Goal: Find specific page/section: Find specific page/section

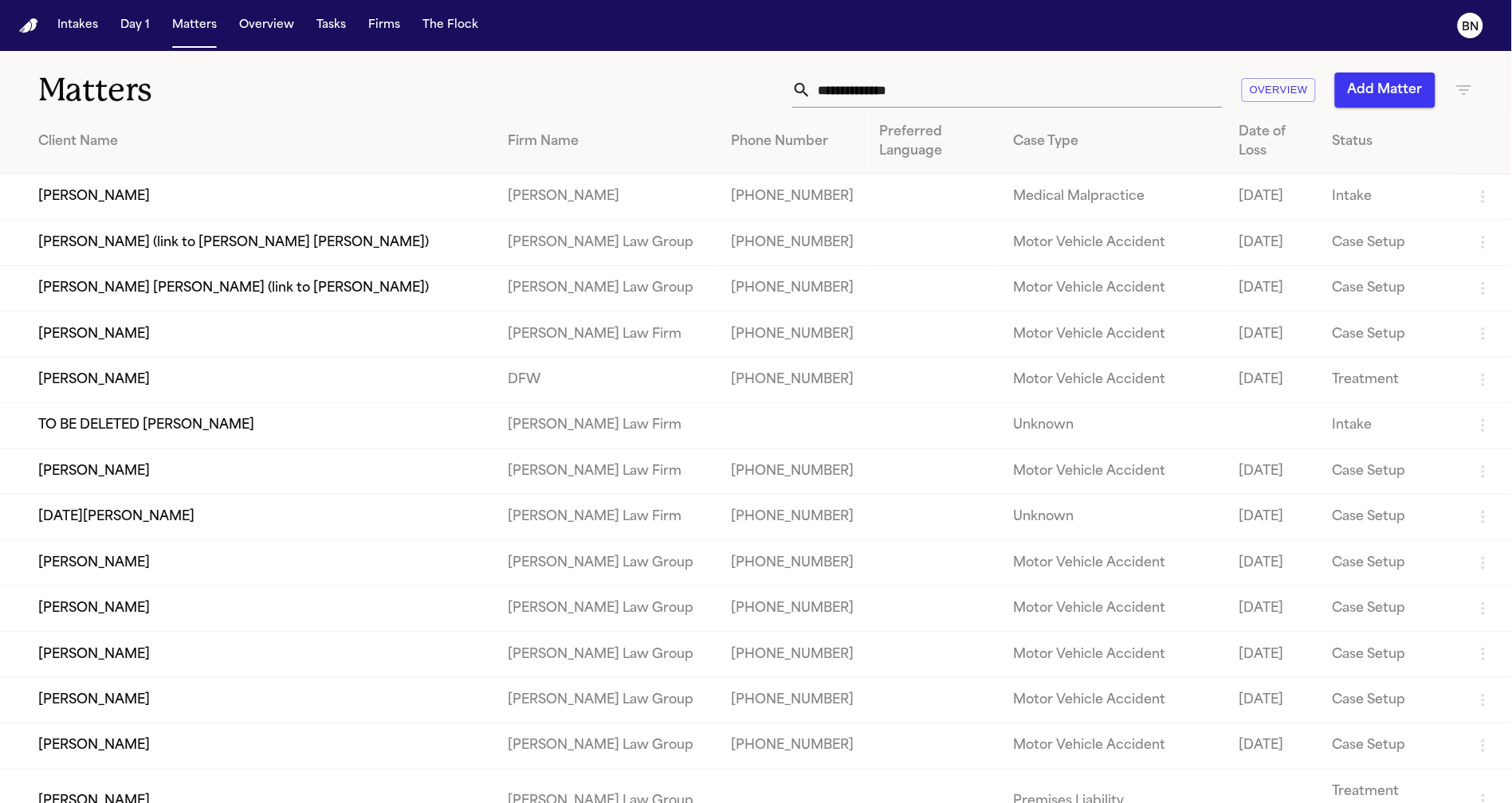
click at [857, 98] on input "text" at bounding box center [1017, 90] width 411 height 35
paste input "*********"
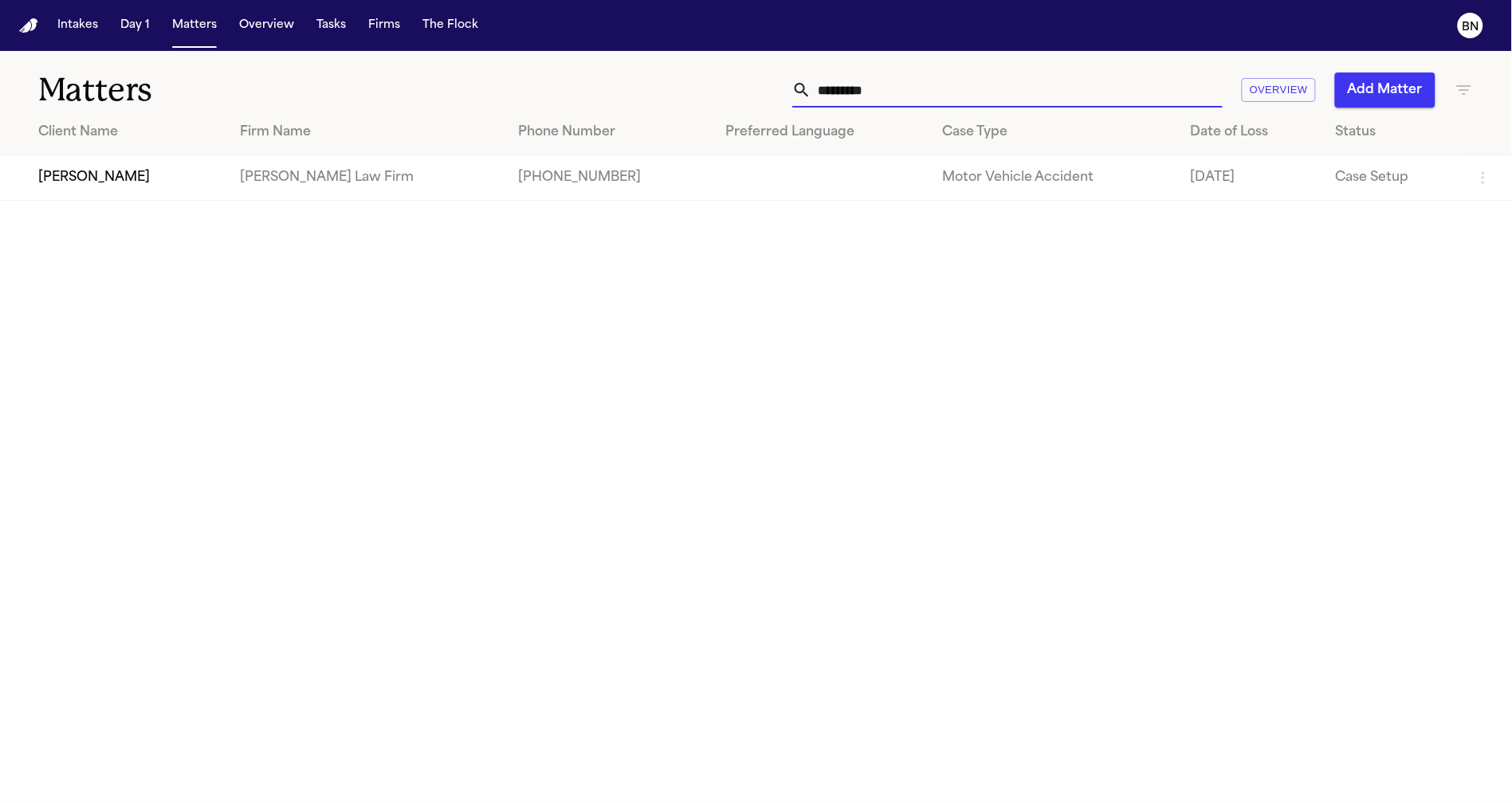
type input "*********"
click at [190, 175] on td "[PERSON_NAME]" at bounding box center [114, 178] width 227 height 46
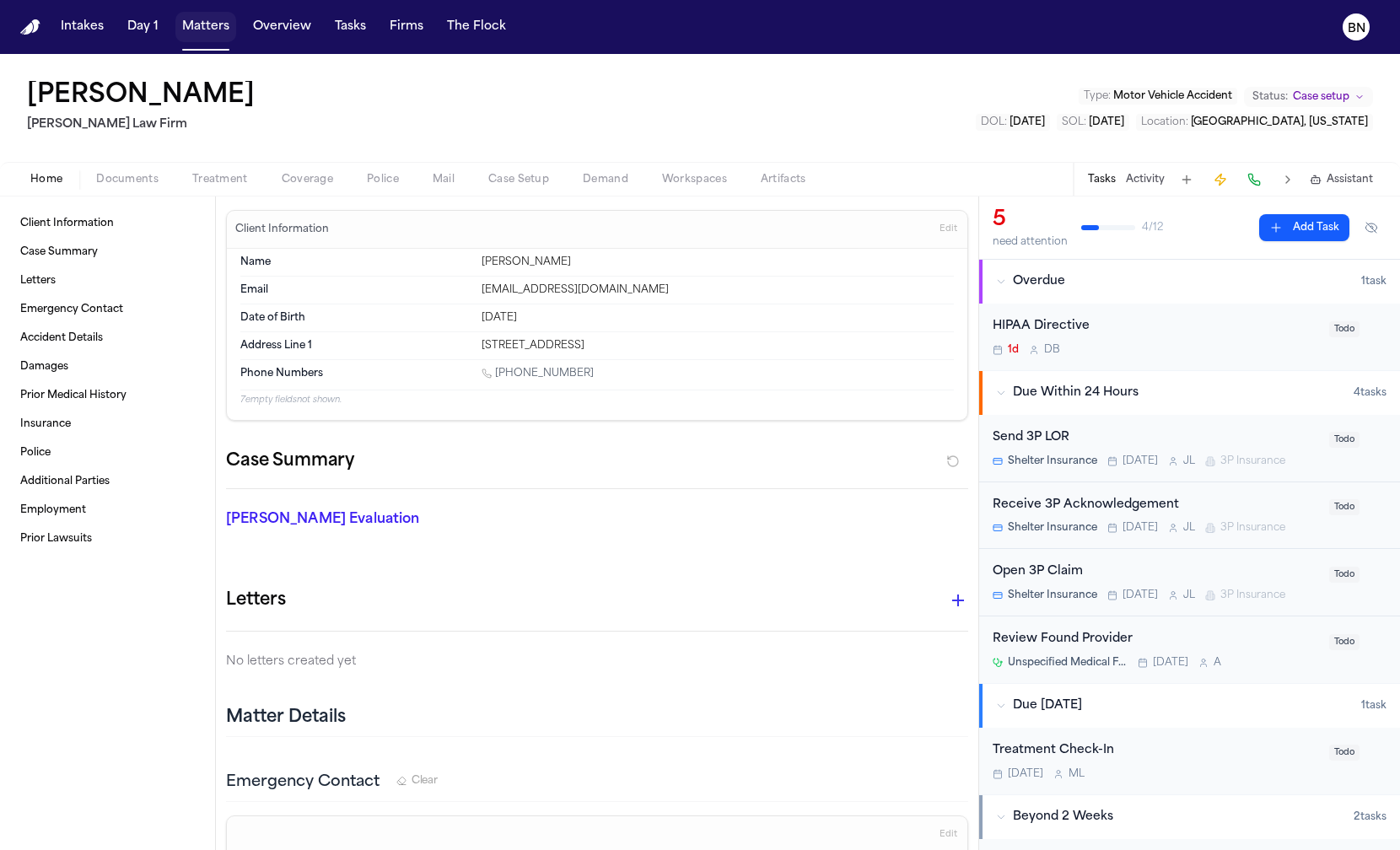
click at [201, 32] on button "Matters" at bounding box center [206, 27] width 61 height 30
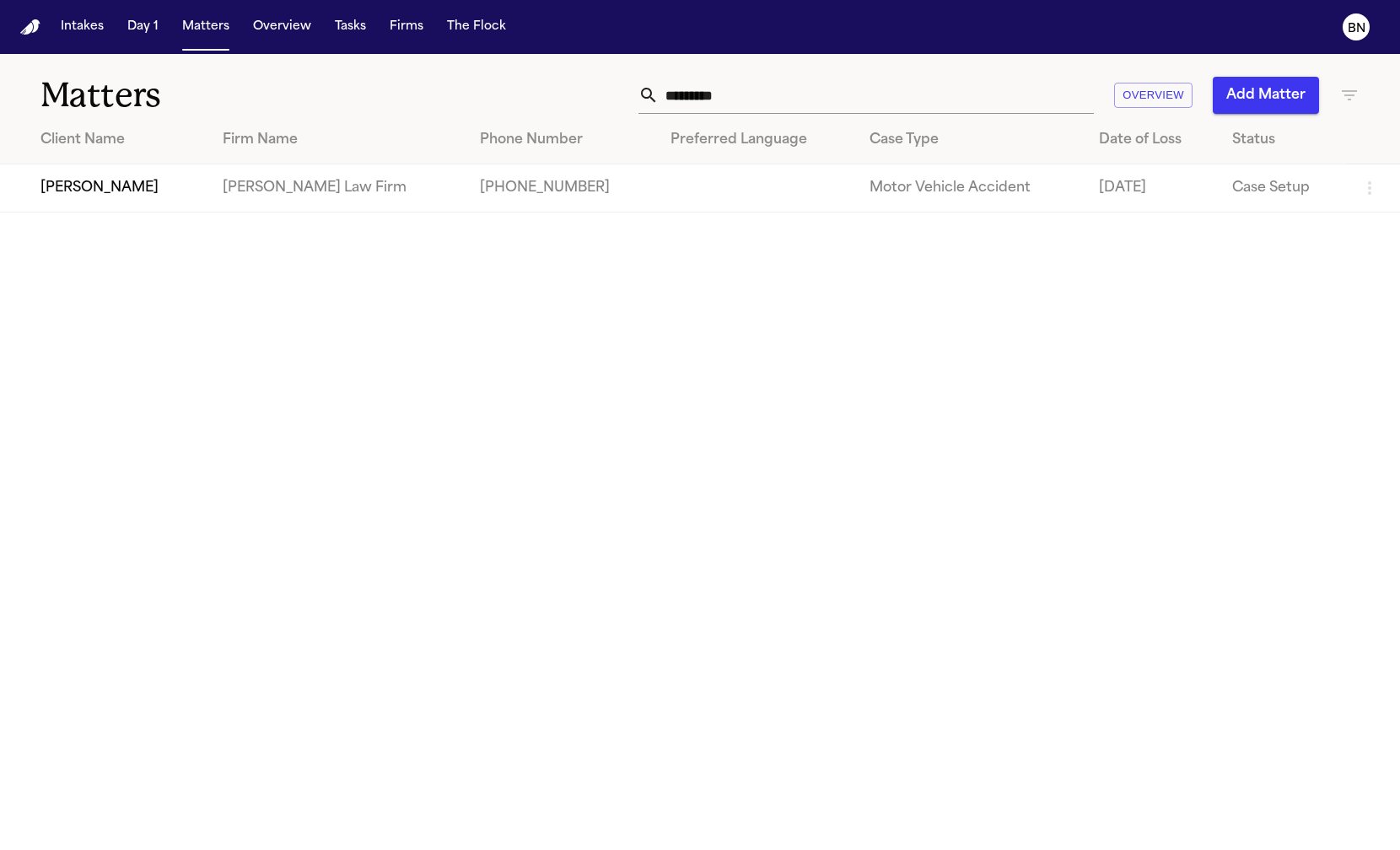
click at [701, 102] on input "*********" at bounding box center [876, 95] width 435 height 37
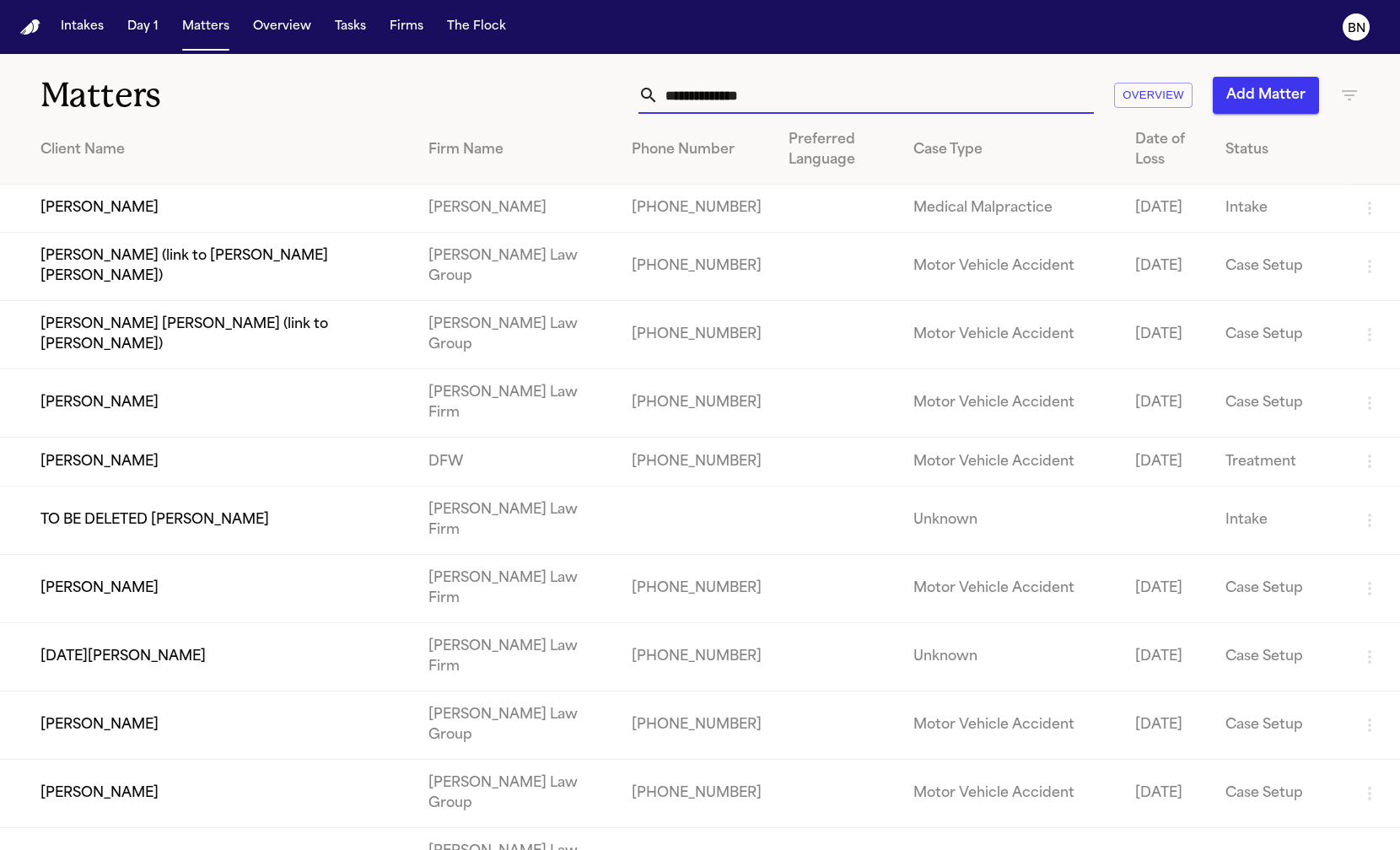
scroll to position [12, 0]
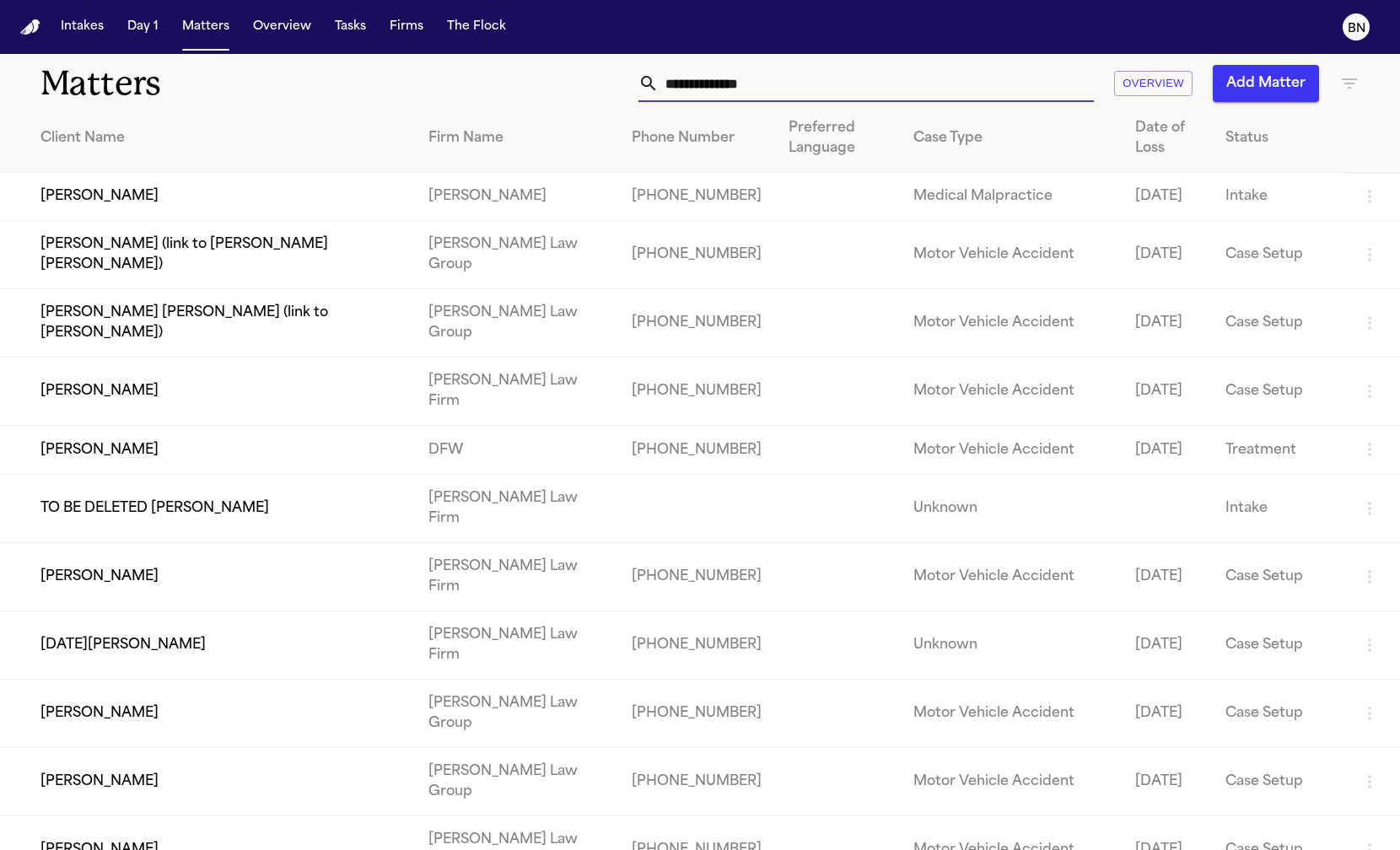
click at [521, 469] on td "DFW" at bounding box center [516, 451] width 203 height 48
click at [233, 474] on td "[PERSON_NAME]" at bounding box center [208, 451] width 415 height 48
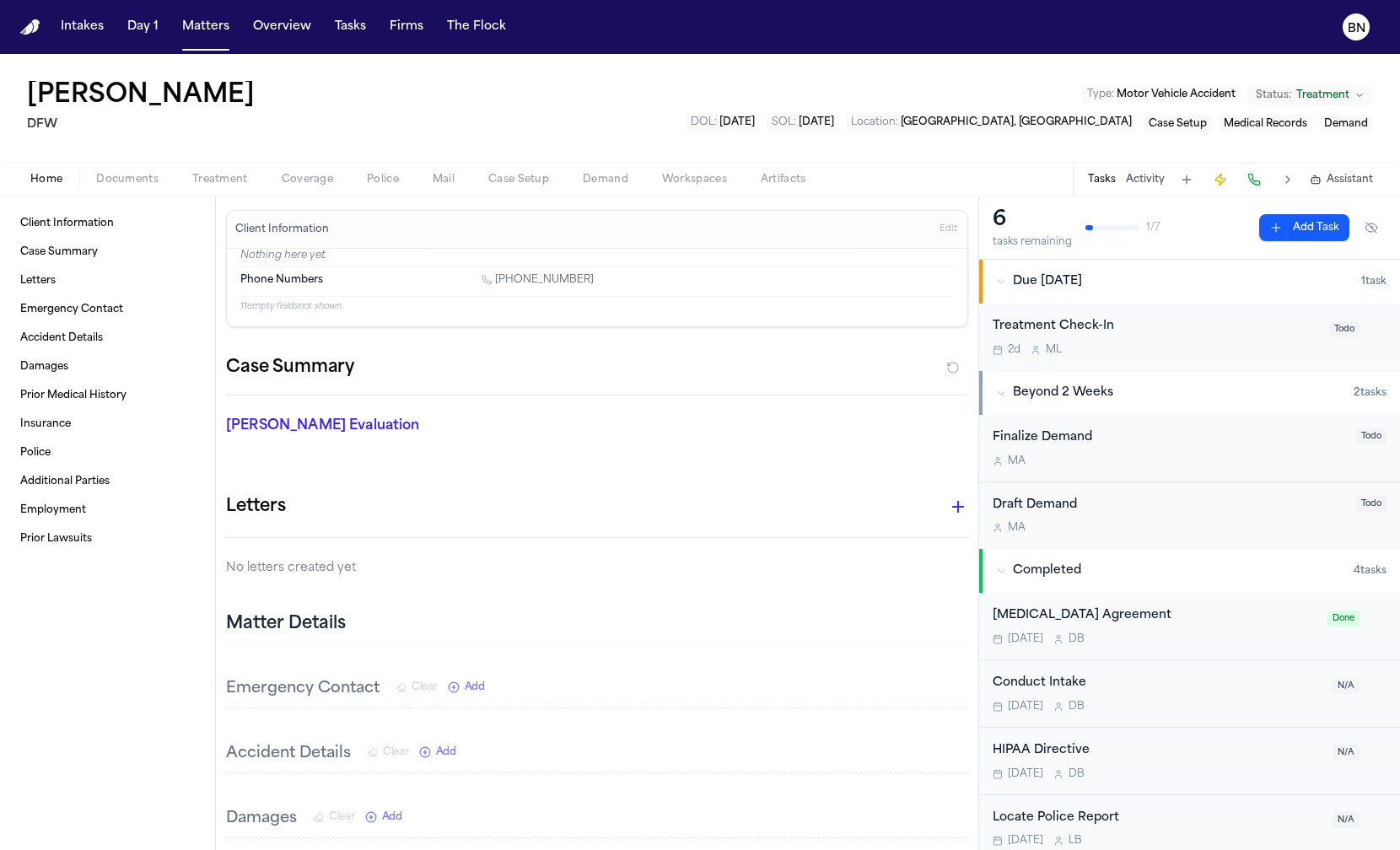
click at [948, 507] on icon "button" at bounding box center [957, 507] width 20 height 20
click at [114, 849] on h2 "LOR 1st Party" at bounding box center [75, 863] width 77 height 20
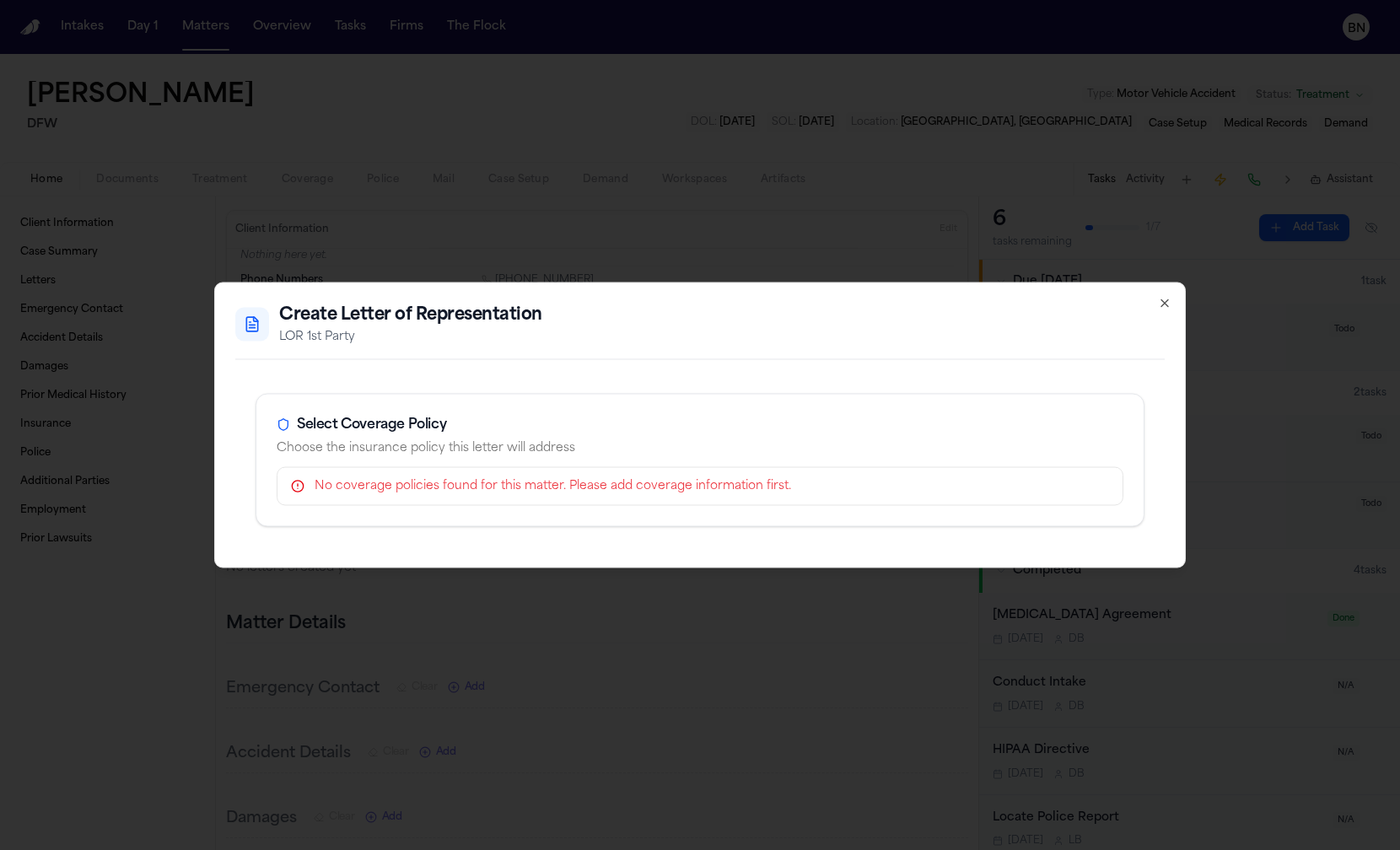
click at [521, 488] on div "No coverage policies found for this matter. Please add coverage information fir…" at bounding box center [712, 487] width 795 height 17
click at [1167, 302] on icon "button" at bounding box center [1165, 304] width 14 height 14
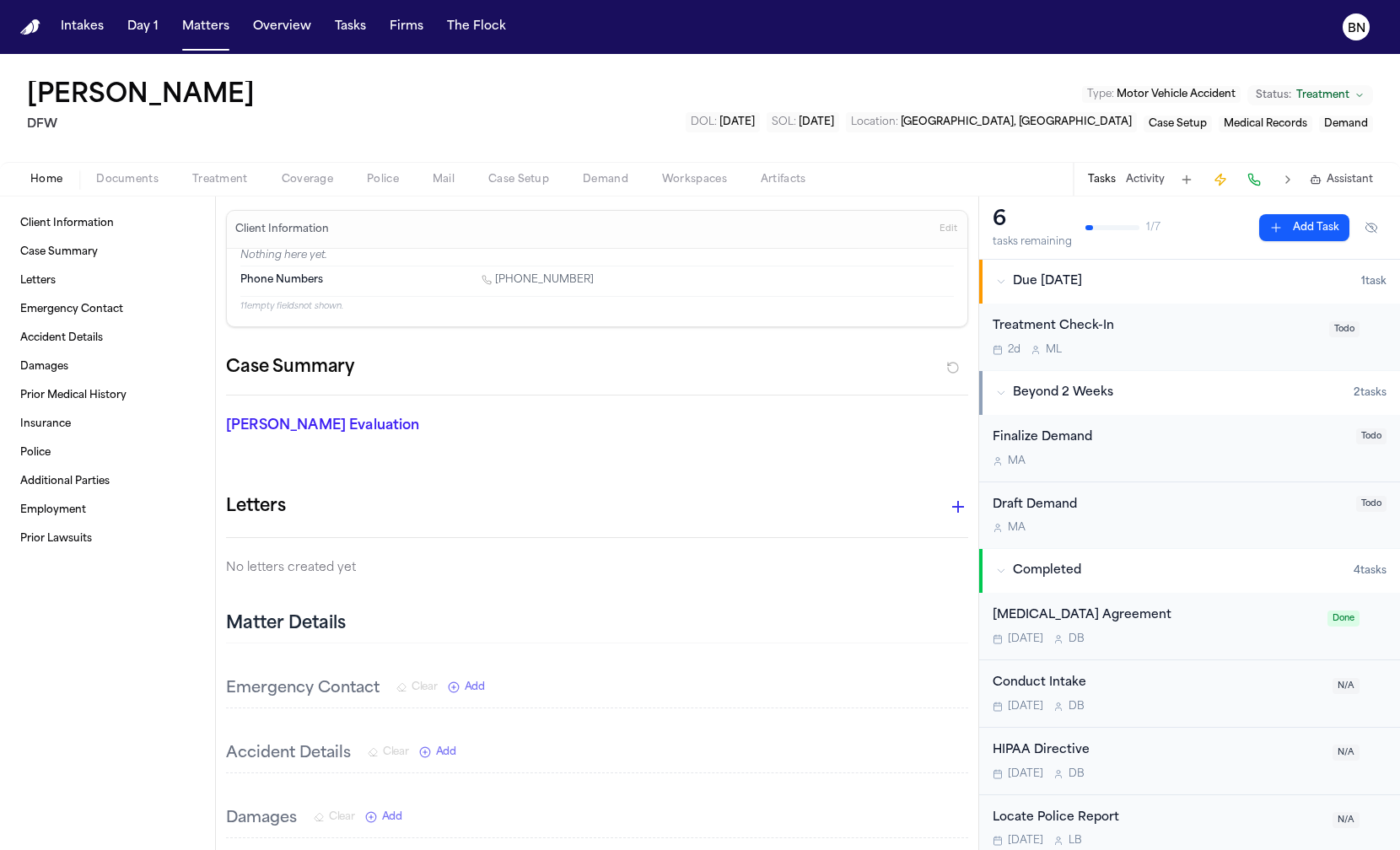
click at [948, 501] on icon "button" at bounding box center [957, 507] width 20 height 20
click at [721, 849] on div at bounding box center [700, 850] width 1400 height 0
click at [952, 501] on icon "button" at bounding box center [958, 507] width 12 height 12
click at [799, 849] on div at bounding box center [700, 850] width 1400 height 0
click at [952, 497] on button "button" at bounding box center [958, 507] width 34 height 34
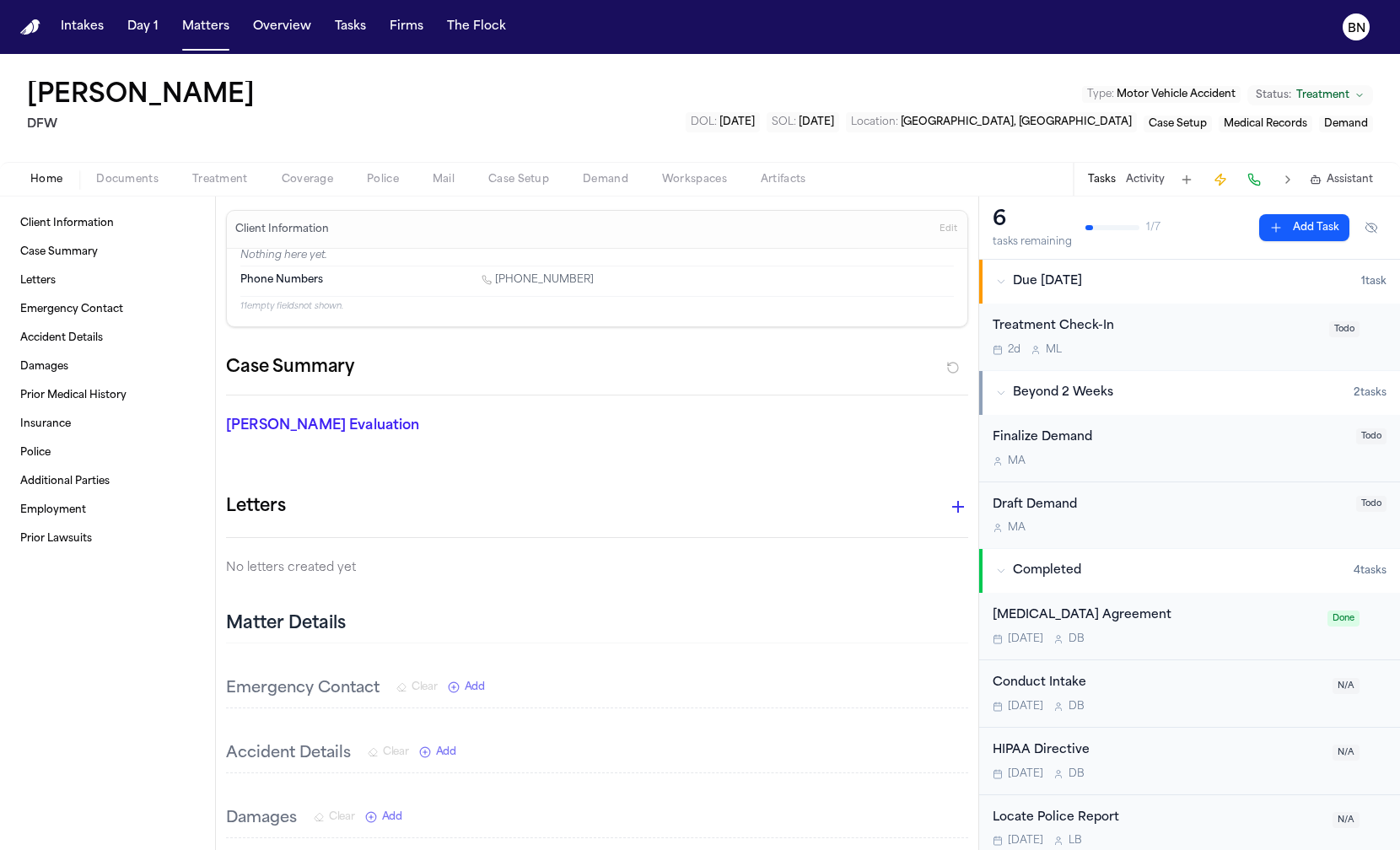
click at [797, 849] on div at bounding box center [700, 850] width 1400 height 0
click at [226, 173] on span "Treatment" at bounding box center [220, 180] width 55 height 14
